Goal: Information Seeking & Learning: Learn about a topic

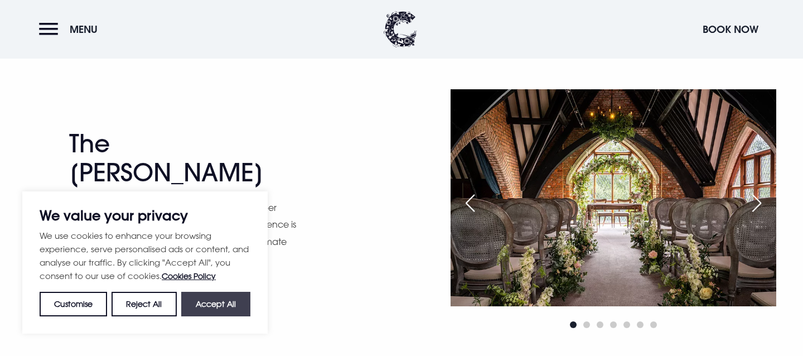
scroll to position [1507, 0]
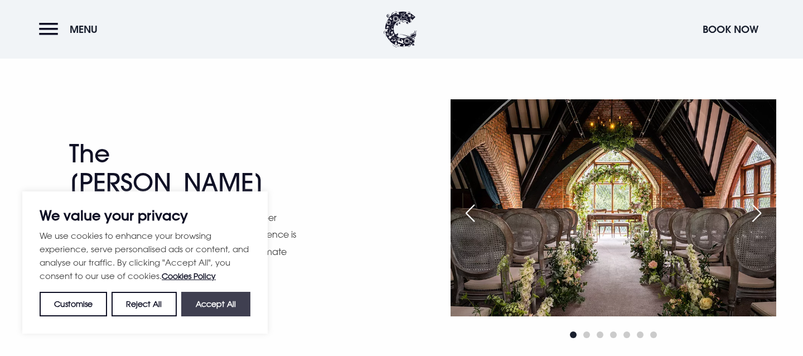
click at [218, 306] on button "Accept All" at bounding box center [215, 304] width 69 height 25
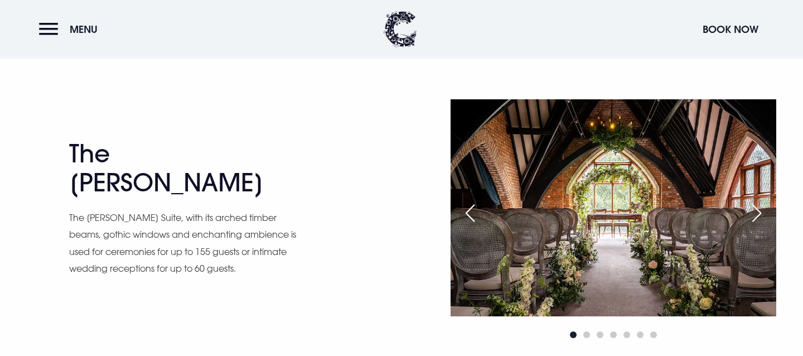
checkbox input "true"
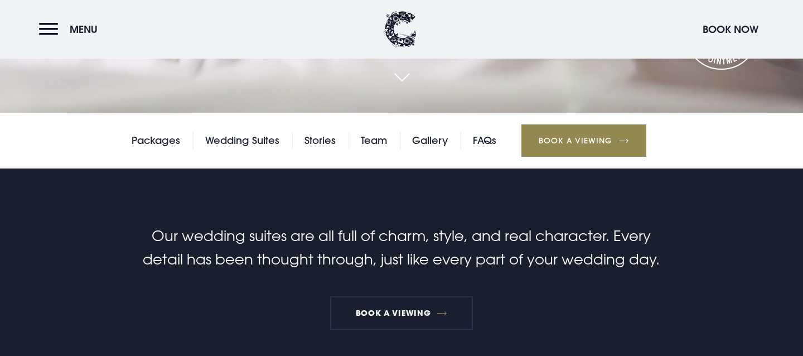
scroll to position [242, 0]
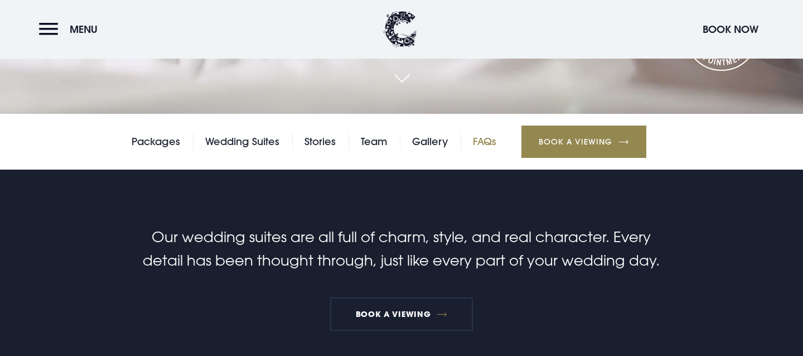
click at [491, 145] on link "FAQs" at bounding box center [484, 141] width 23 height 17
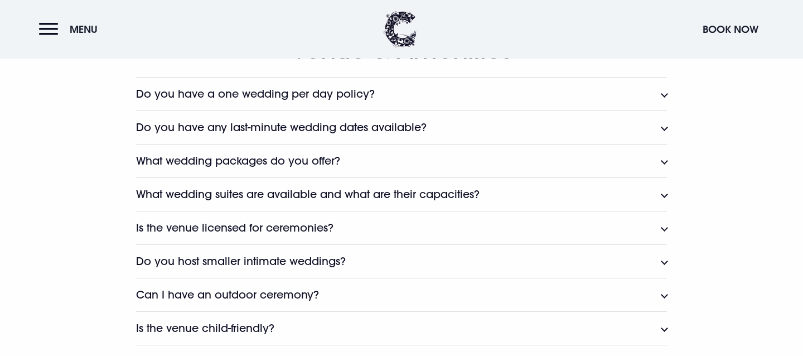
scroll to position [590, 0]
click at [363, 100] on button "Do you have a one wedding per day policy?" at bounding box center [401, 92] width 531 height 33
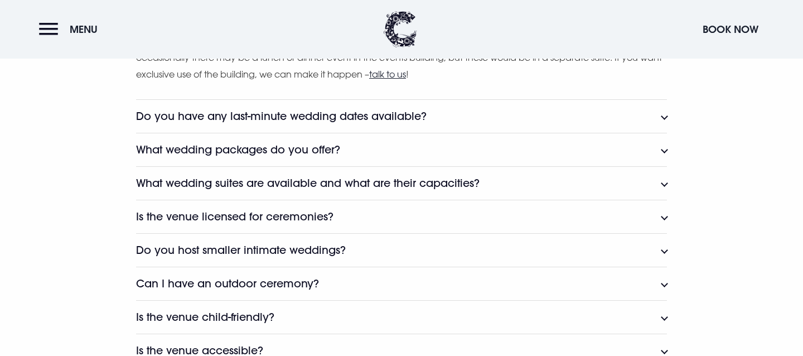
scroll to position [669, 0]
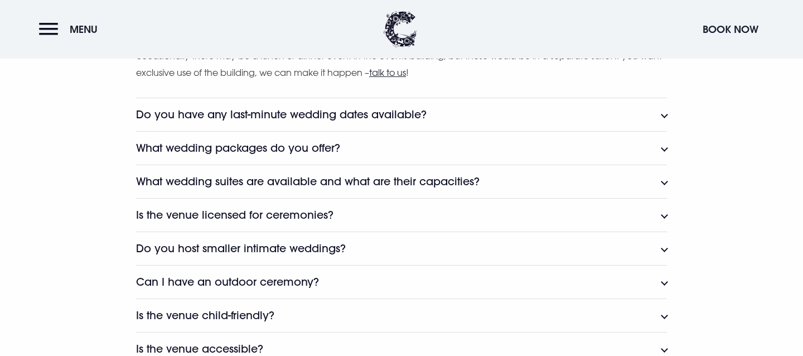
click at [355, 142] on button "What wedding packages do you offer?" at bounding box center [401, 147] width 531 height 33
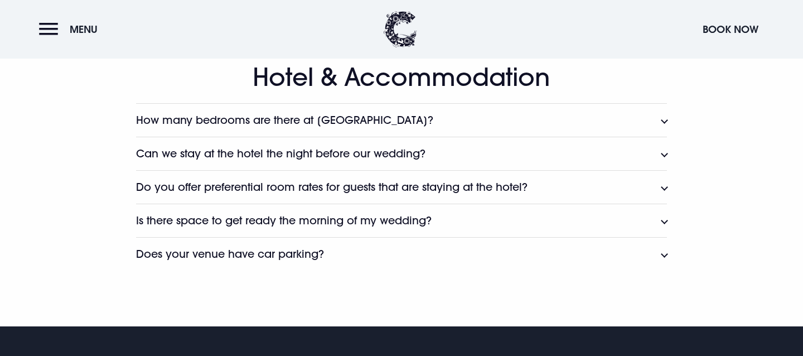
scroll to position [2025, 0]
